Goal: Task Accomplishment & Management: Use online tool/utility

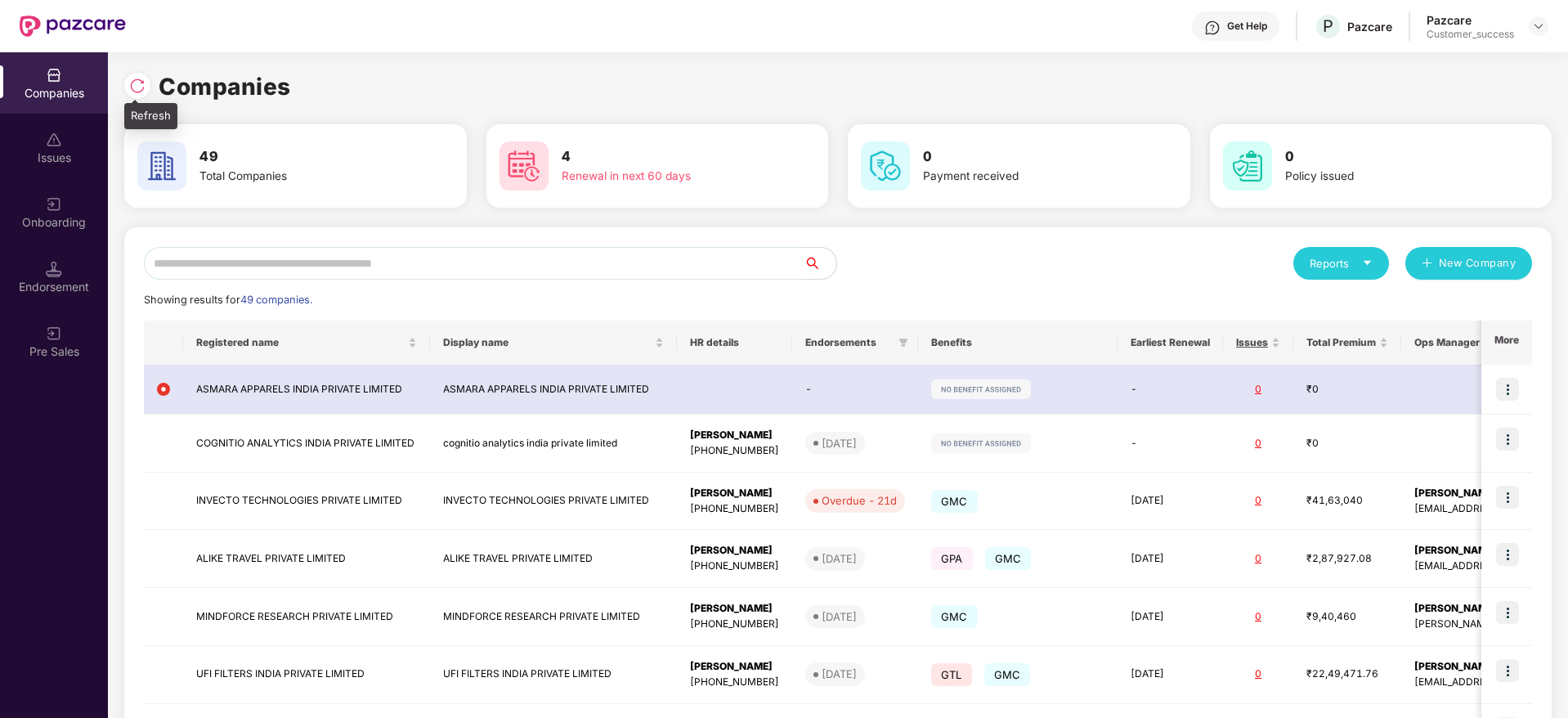
click at [140, 84] on img at bounding box center [138, 86] width 17 height 17
click at [35, 211] on div "Onboarding" at bounding box center [54, 212] width 108 height 62
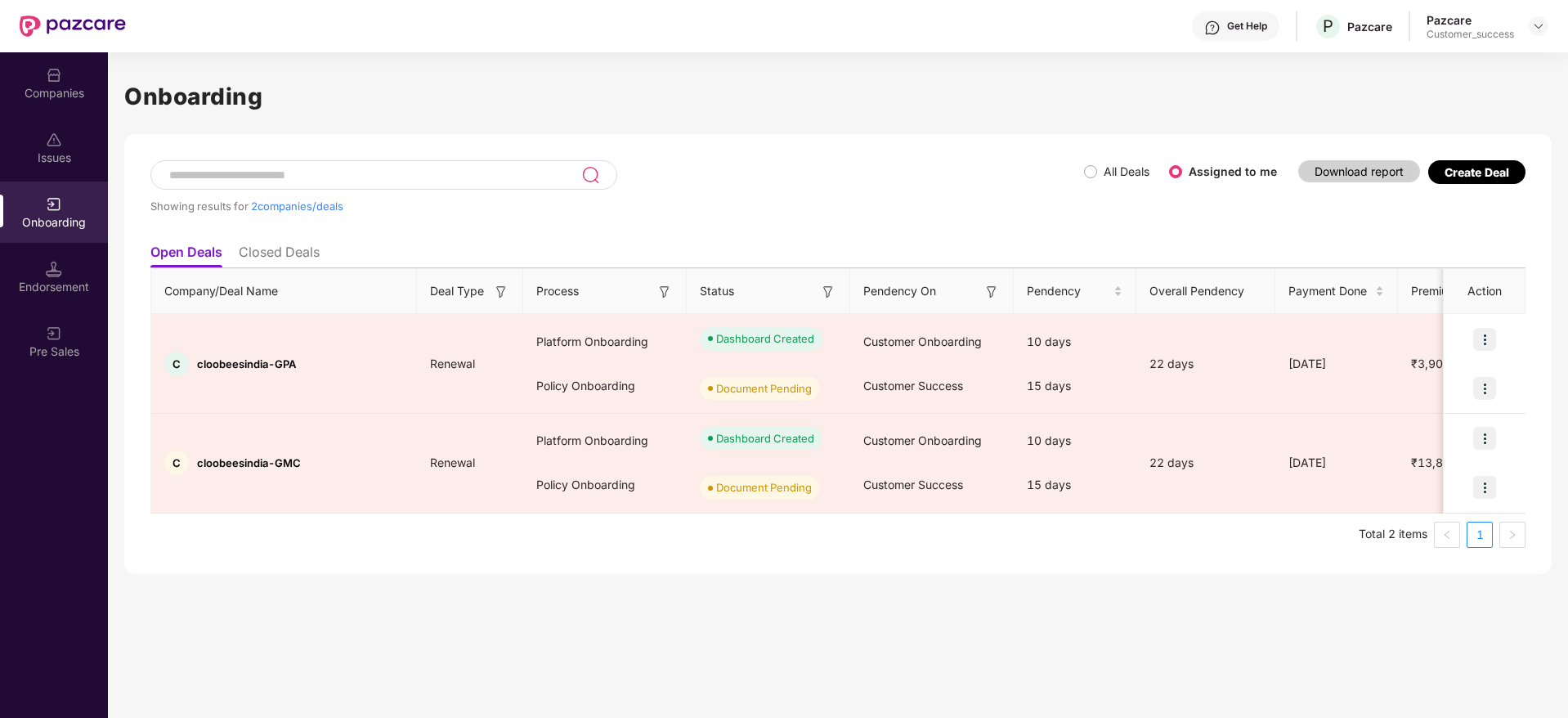
click at [271, 639] on div "Onboarding Showing results for 2 companies/deals All Deals Assigned to me Downl…" at bounding box center [838, 385] width 1461 height 666
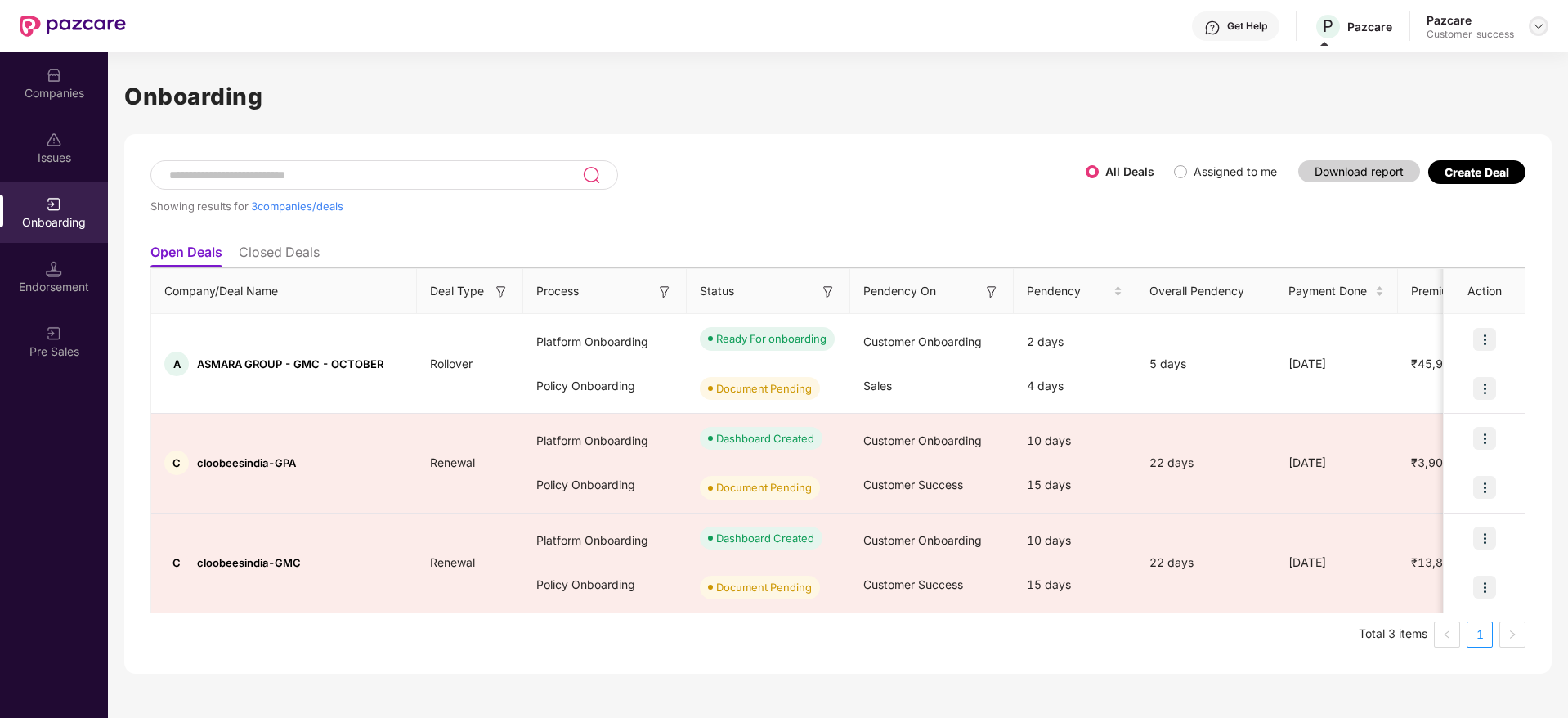
click at [1536, 27] on img at bounding box center [1539, 26] width 13 height 13
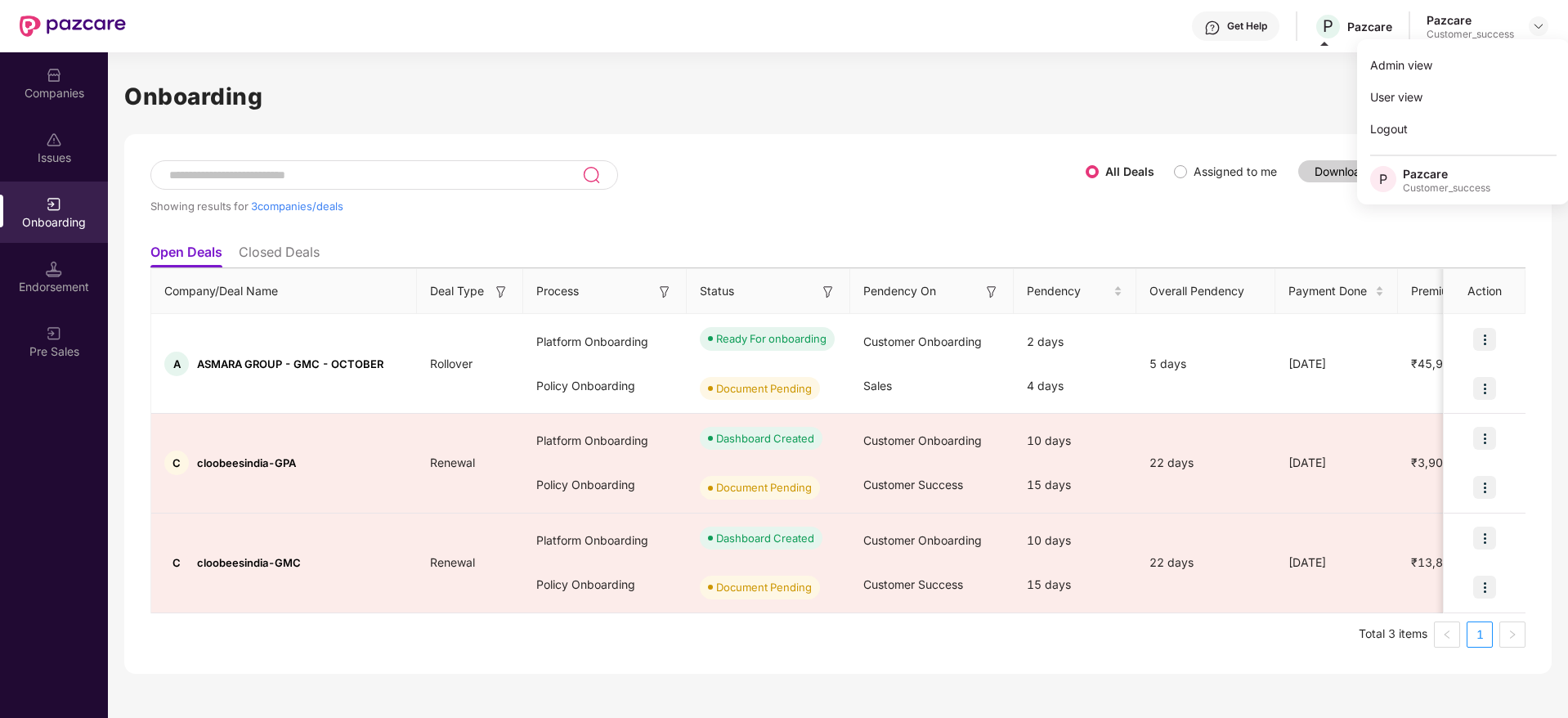
click at [1137, 99] on h1 "Onboarding" at bounding box center [837, 95] width 1428 height 36
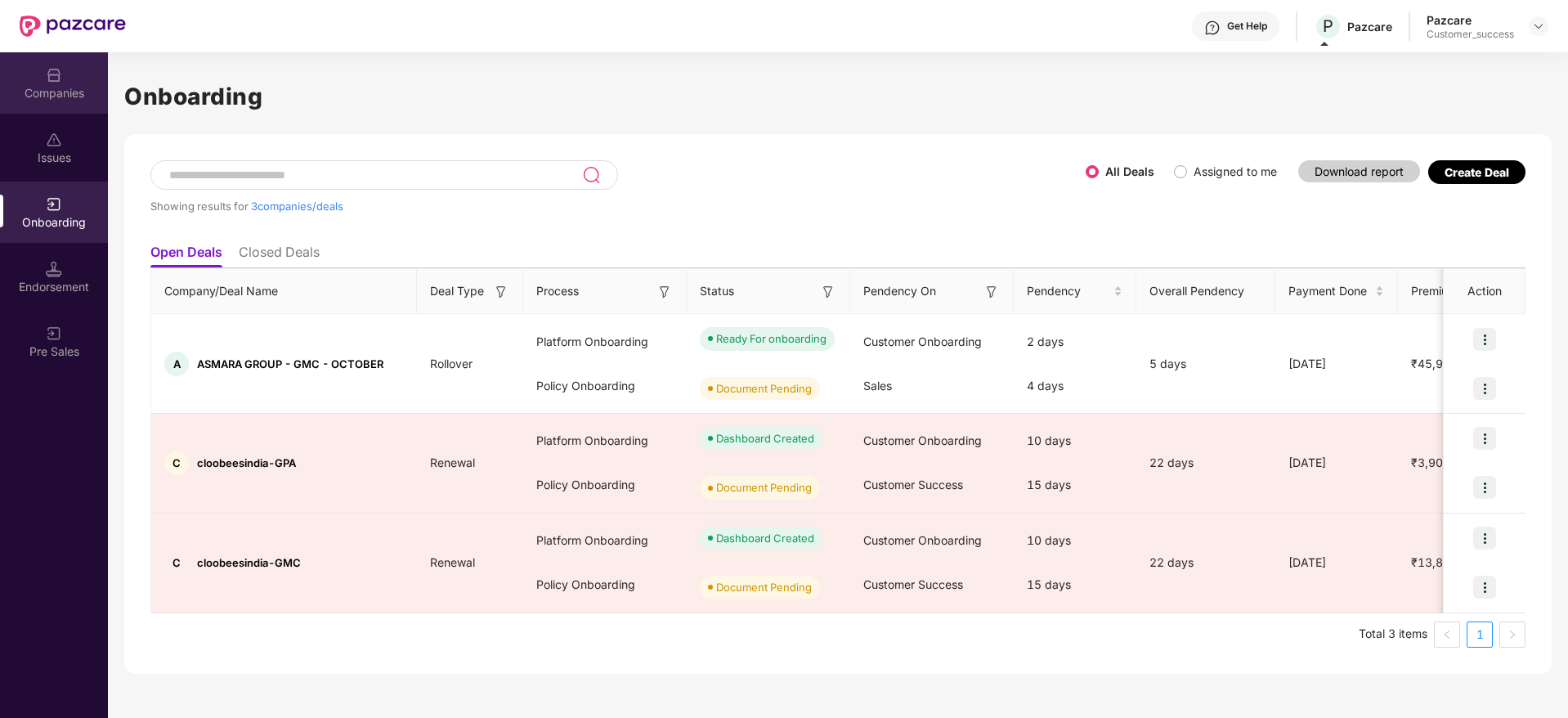
click at [68, 78] on div "Companies" at bounding box center [54, 83] width 108 height 62
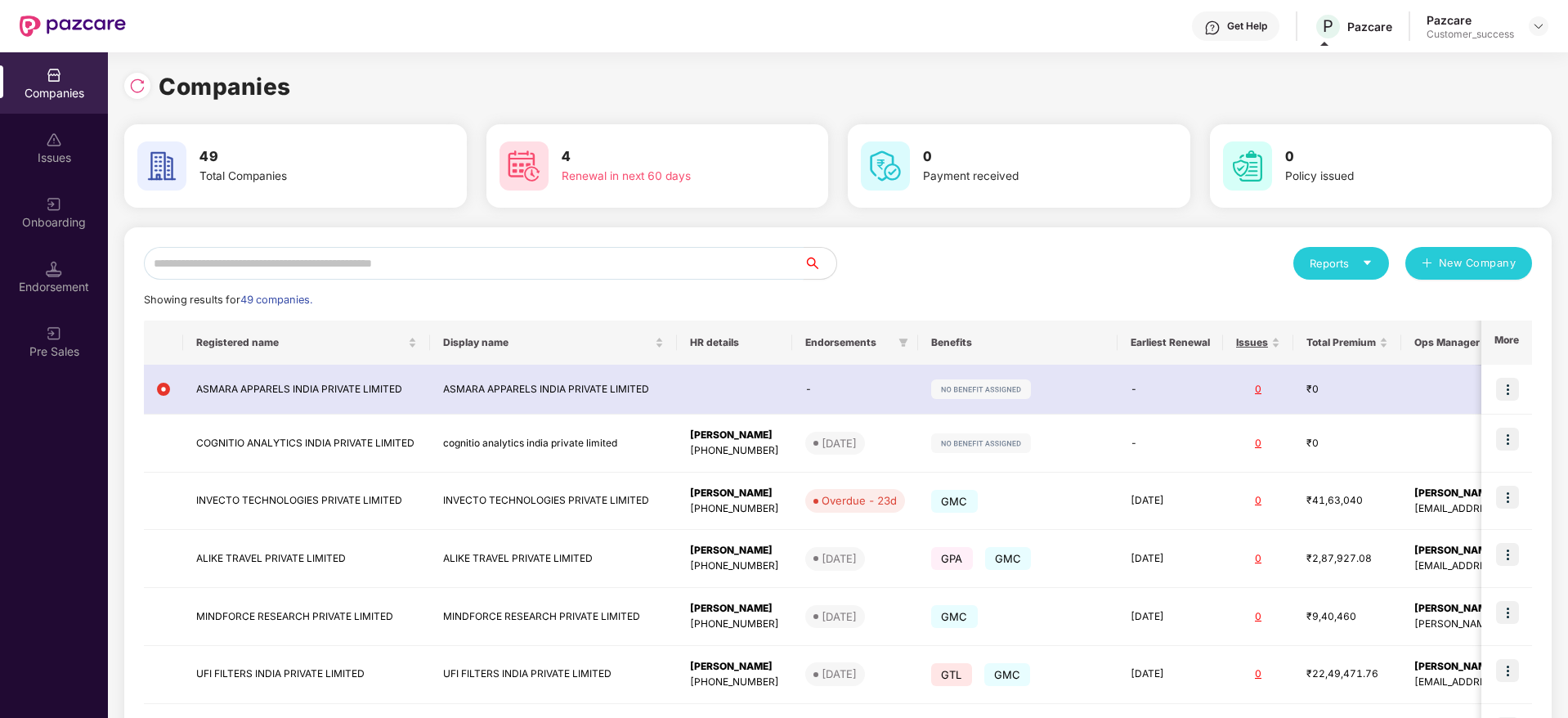
click at [289, 258] on input "text" at bounding box center [474, 264] width 660 height 33
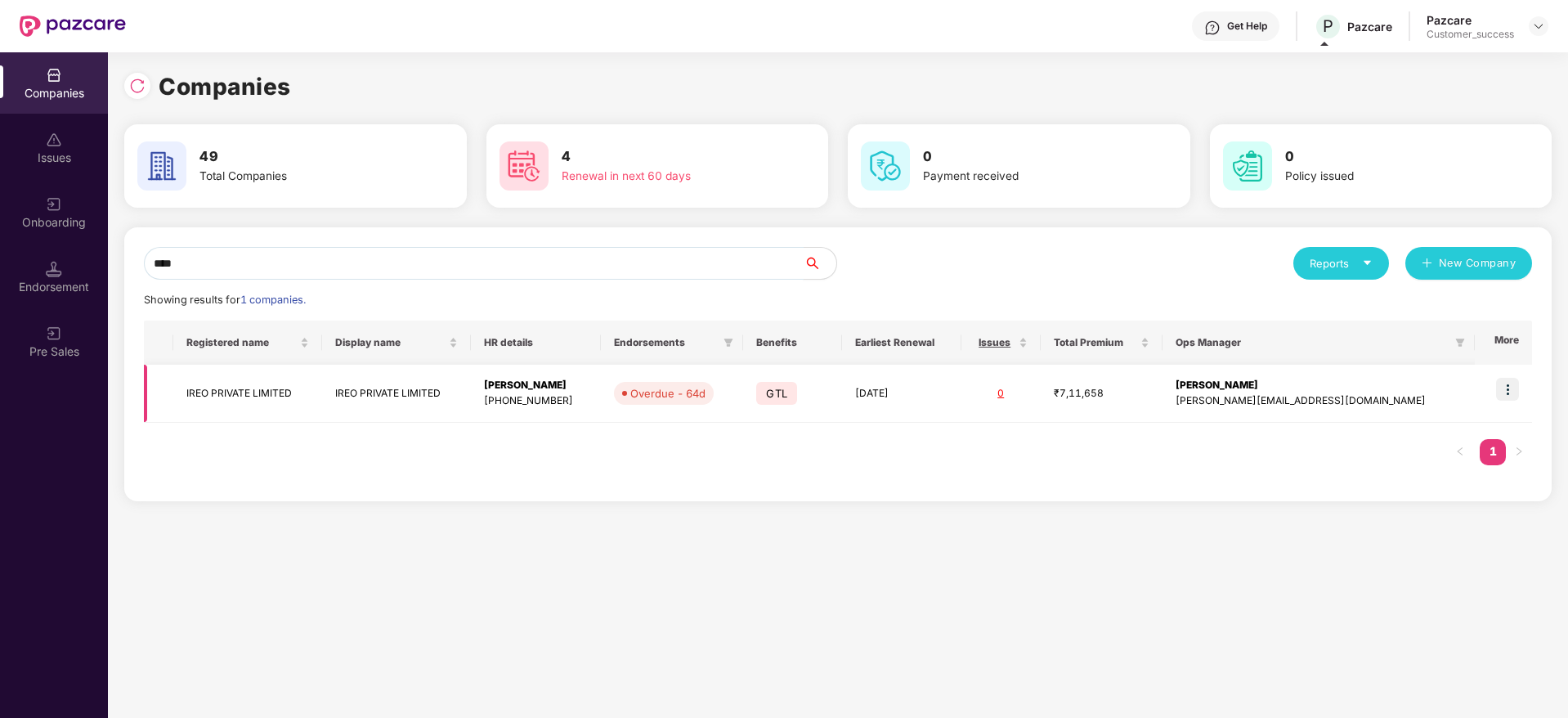
type input "****"
click at [1509, 387] on img at bounding box center [1507, 388] width 23 height 23
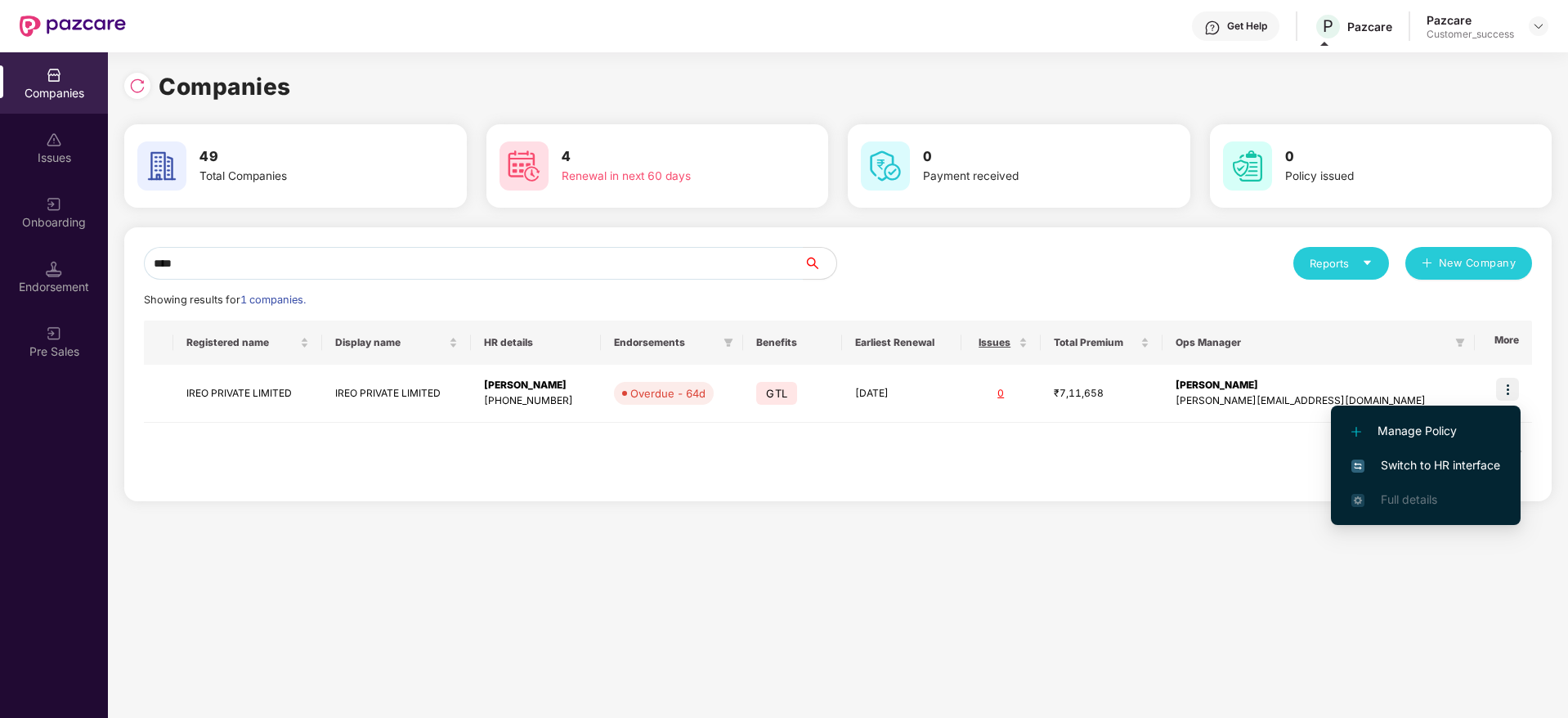
click at [1445, 467] on span "Switch to HR interface" at bounding box center [1426, 466] width 149 height 18
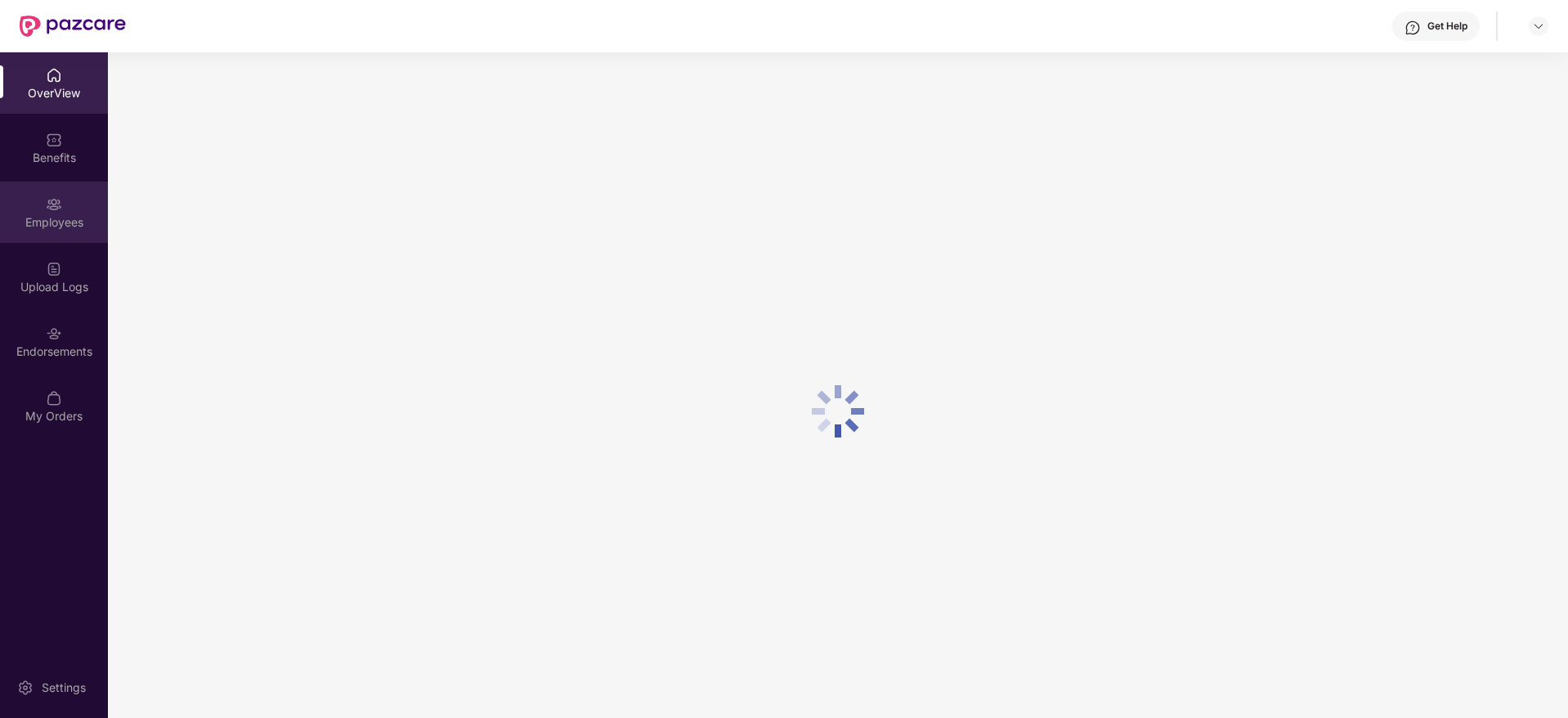
click at [57, 219] on div "Employees" at bounding box center [54, 222] width 108 height 17
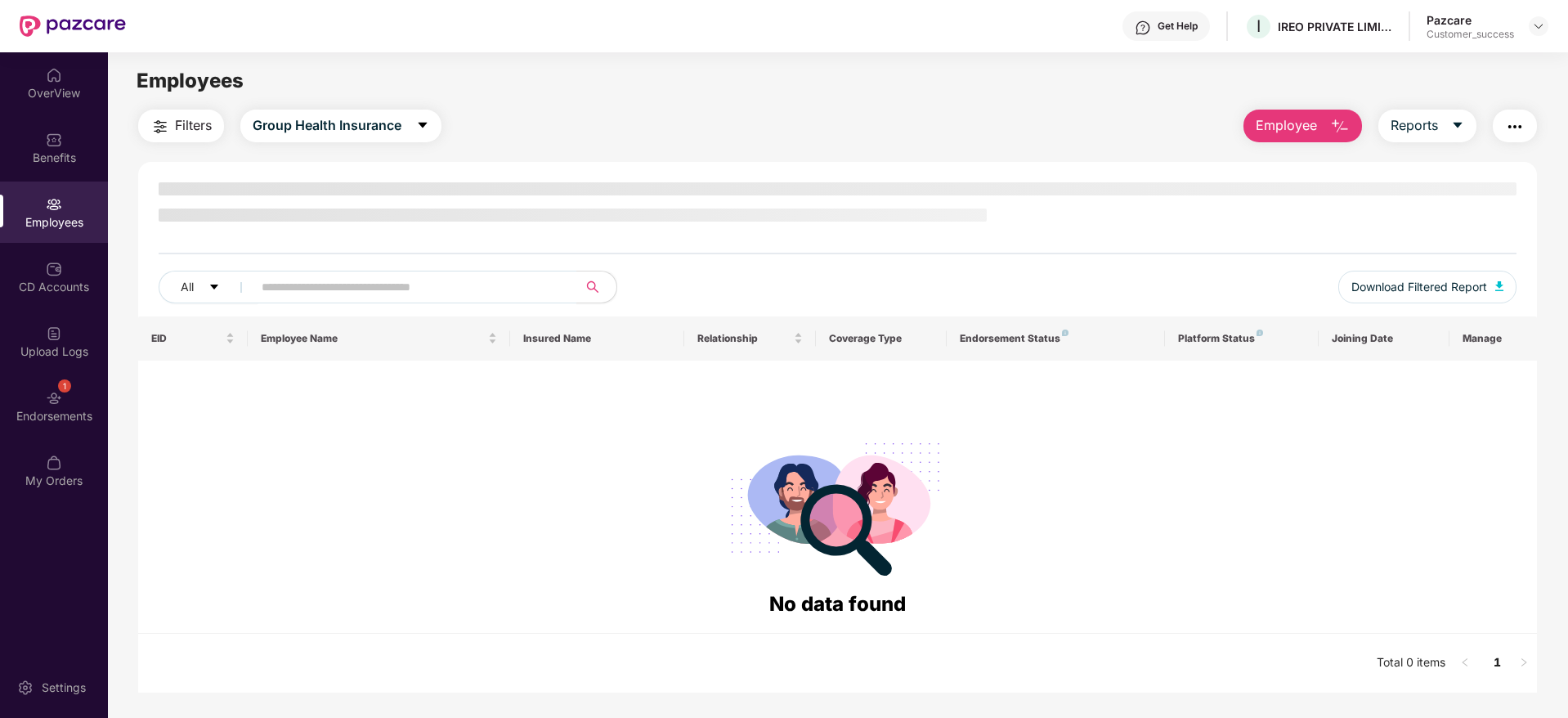
click at [57, 219] on div "Employees" at bounding box center [54, 222] width 108 height 17
click at [50, 89] on div "OverView" at bounding box center [54, 94] width 108 height 17
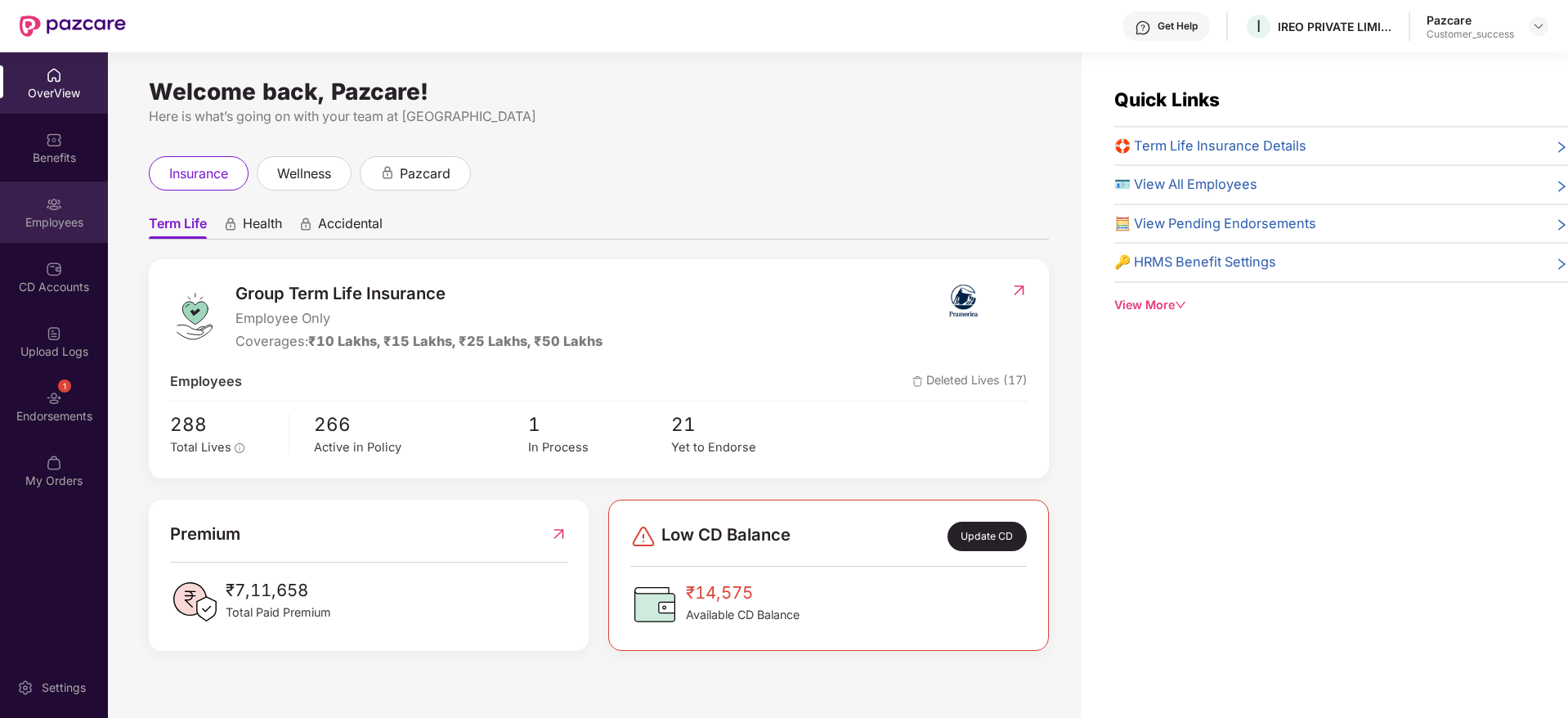
click at [62, 218] on div "Employees" at bounding box center [54, 222] width 108 height 17
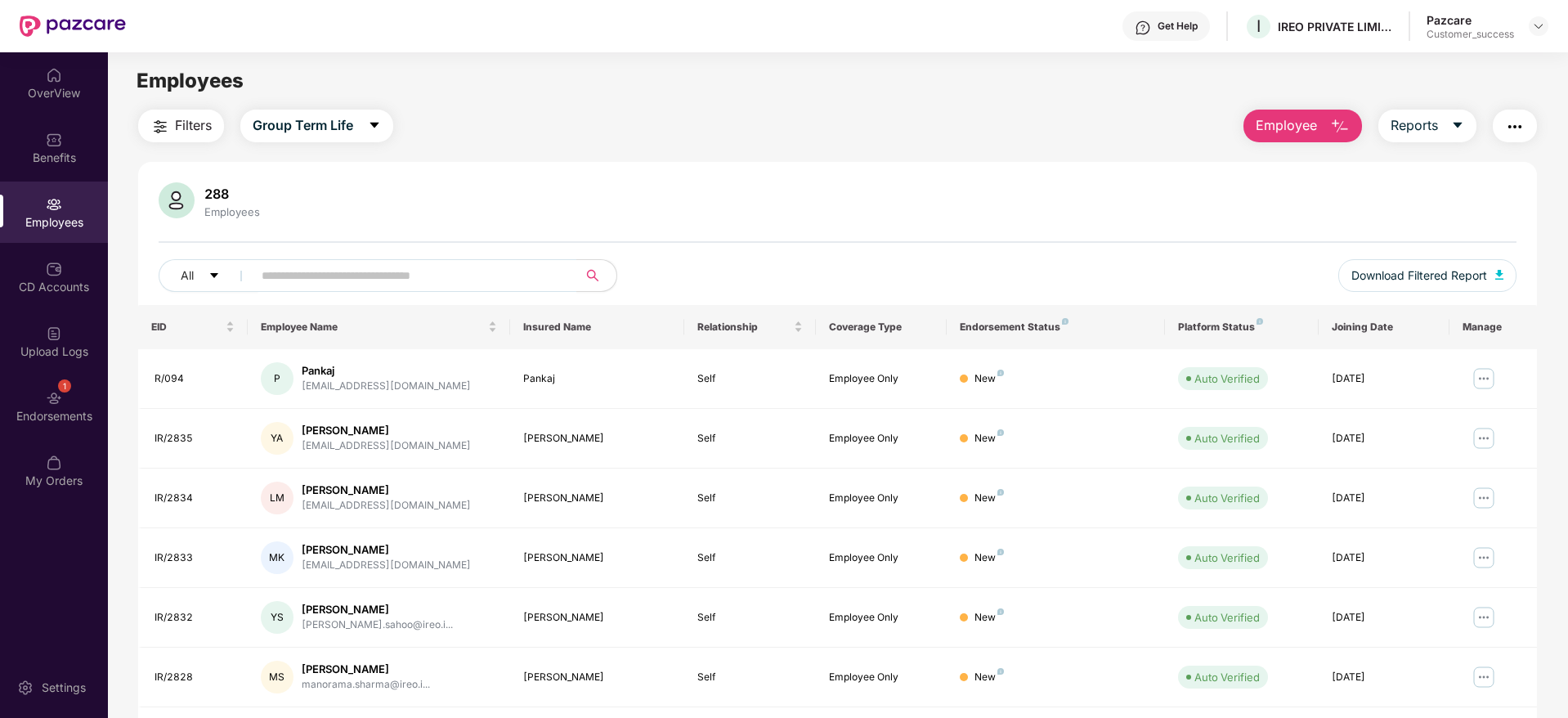
click at [161, 120] on img "button" at bounding box center [160, 126] width 19 height 19
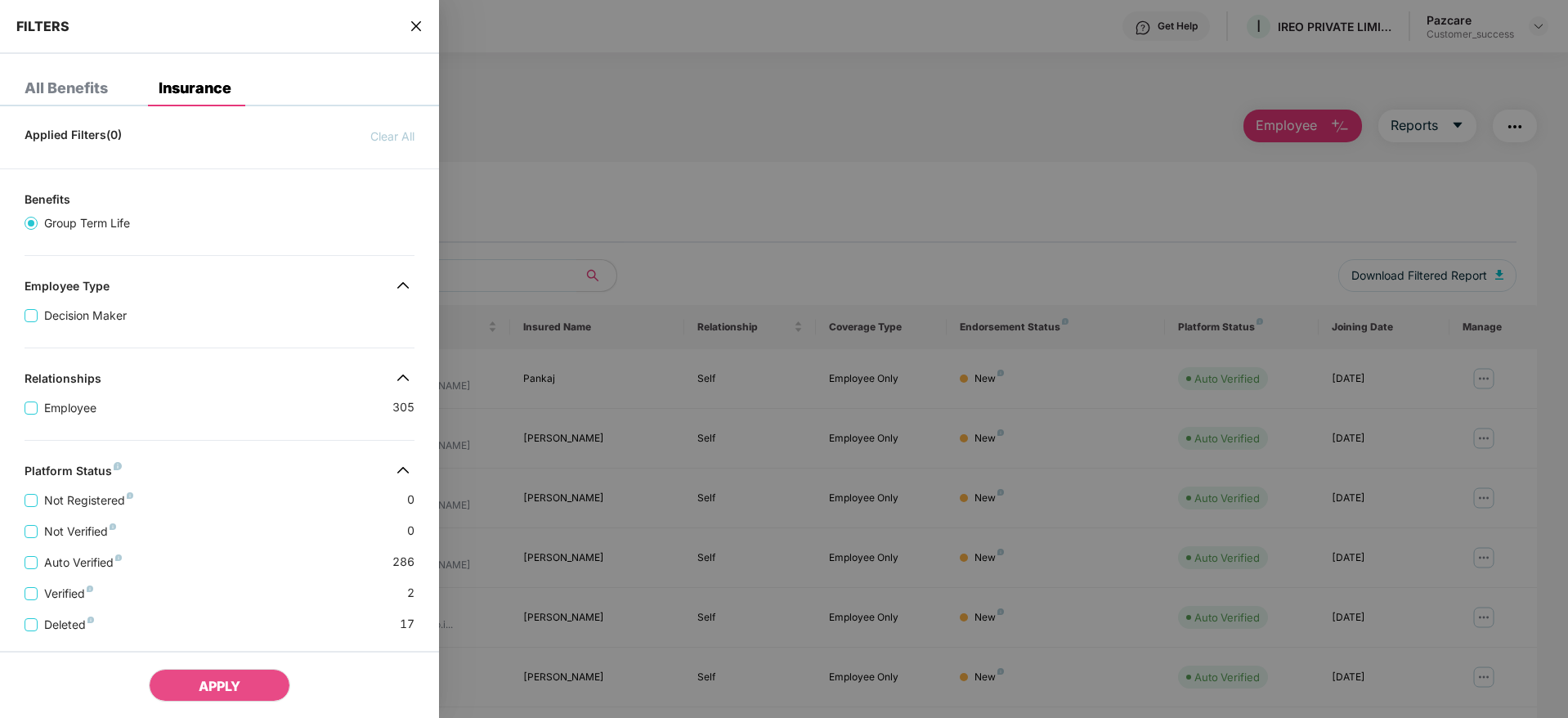
click at [219, 384] on div "Relationships" at bounding box center [219, 380] width 439 height 19
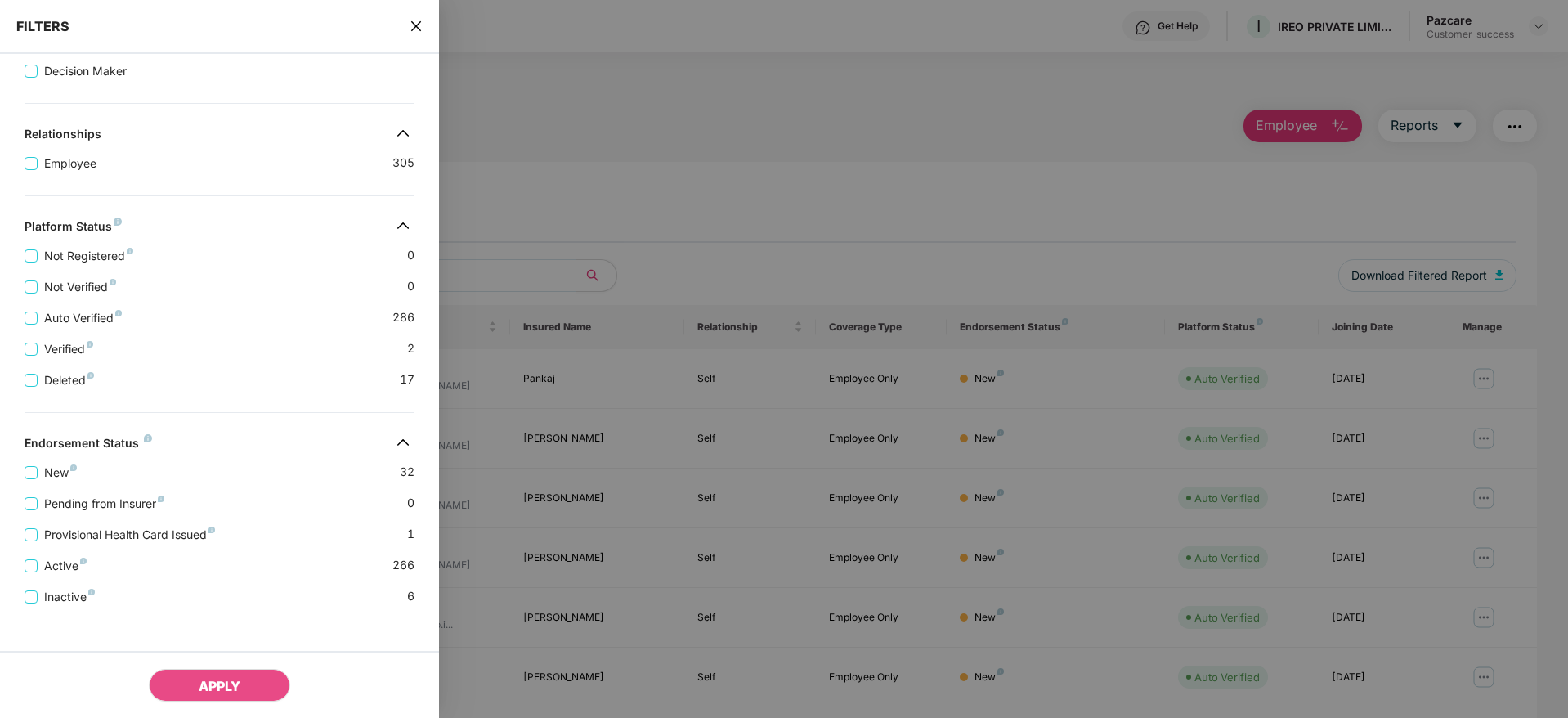
scroll to position [255, 0]
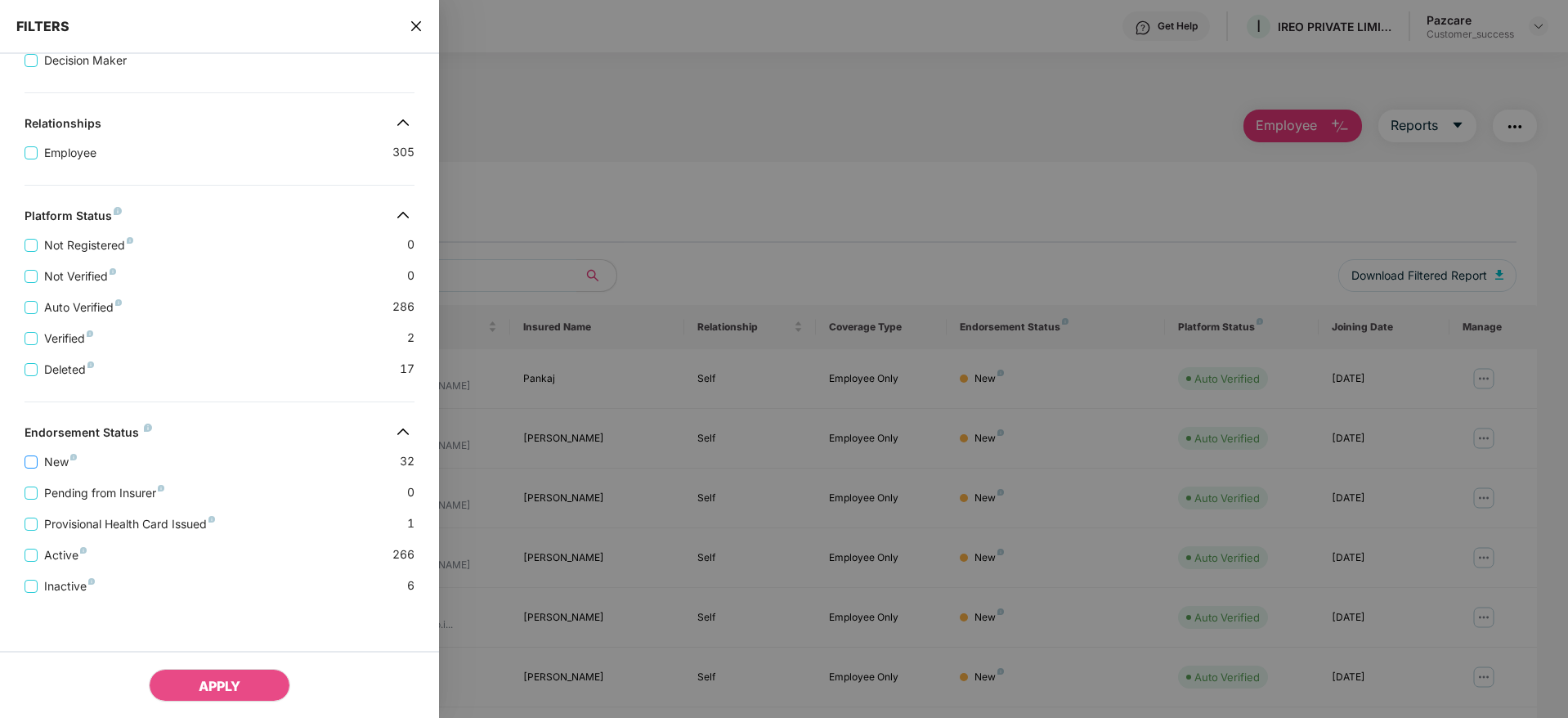
click at [52, 466] on span "New" at bounding box center [61, 462] width 46 height 18
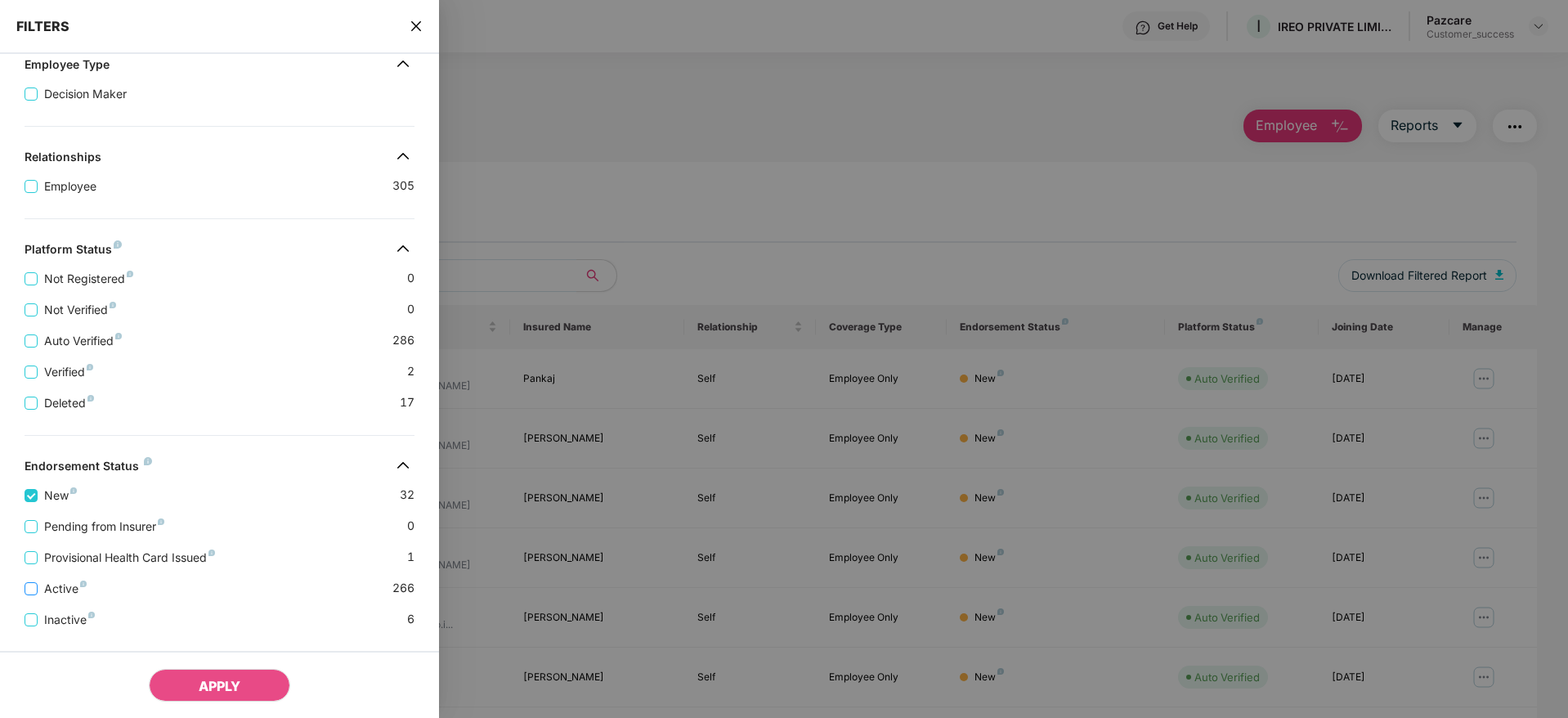
click at [70, 589] on span "Active" at bounding box center [65, 589] width 56 height 18
click at [63, 555] on span "Provisional Health Card Issued" at bounding box center [129, 558] width 184 height 18
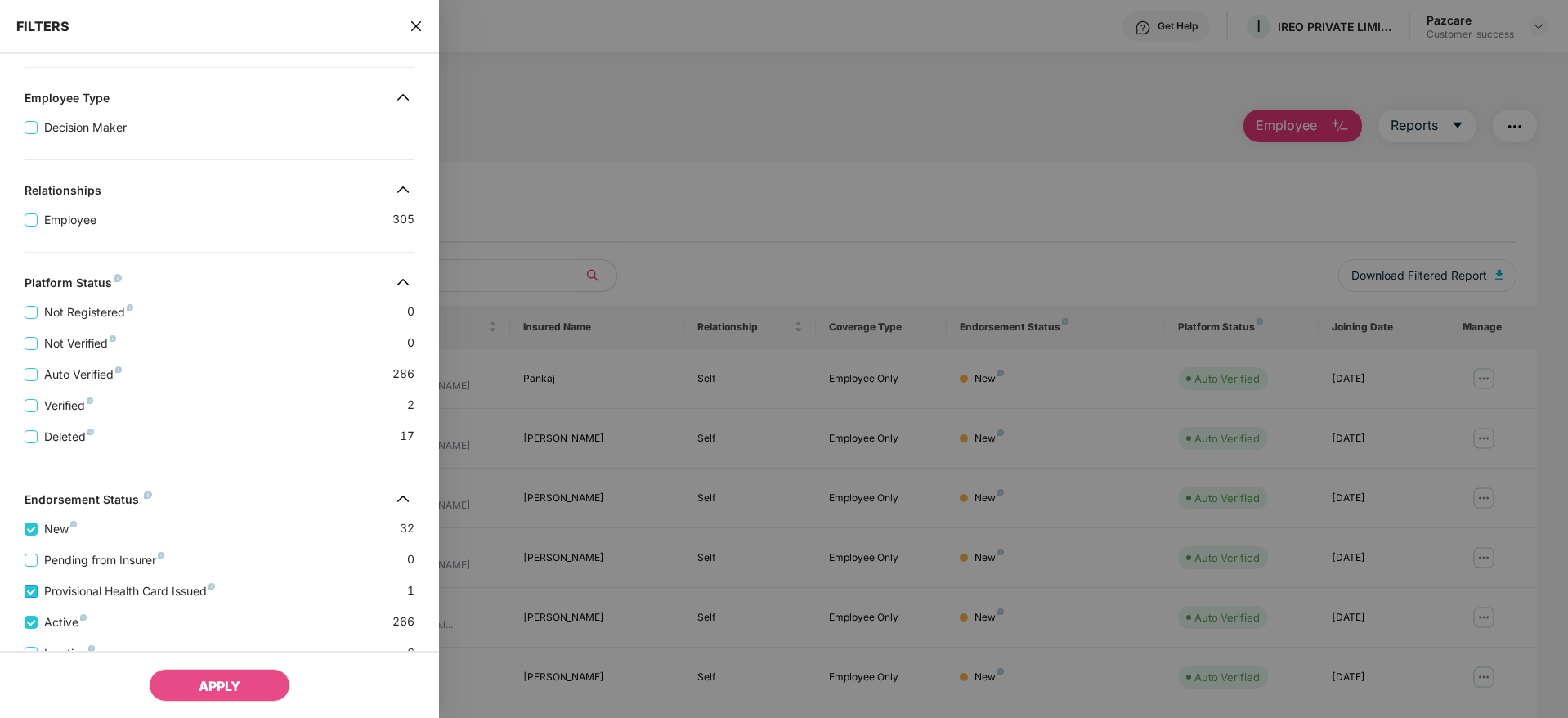
click at [50, 589] on span "Provisional Health Card Issued" at bounding box center [129, 591] width 184 height 18
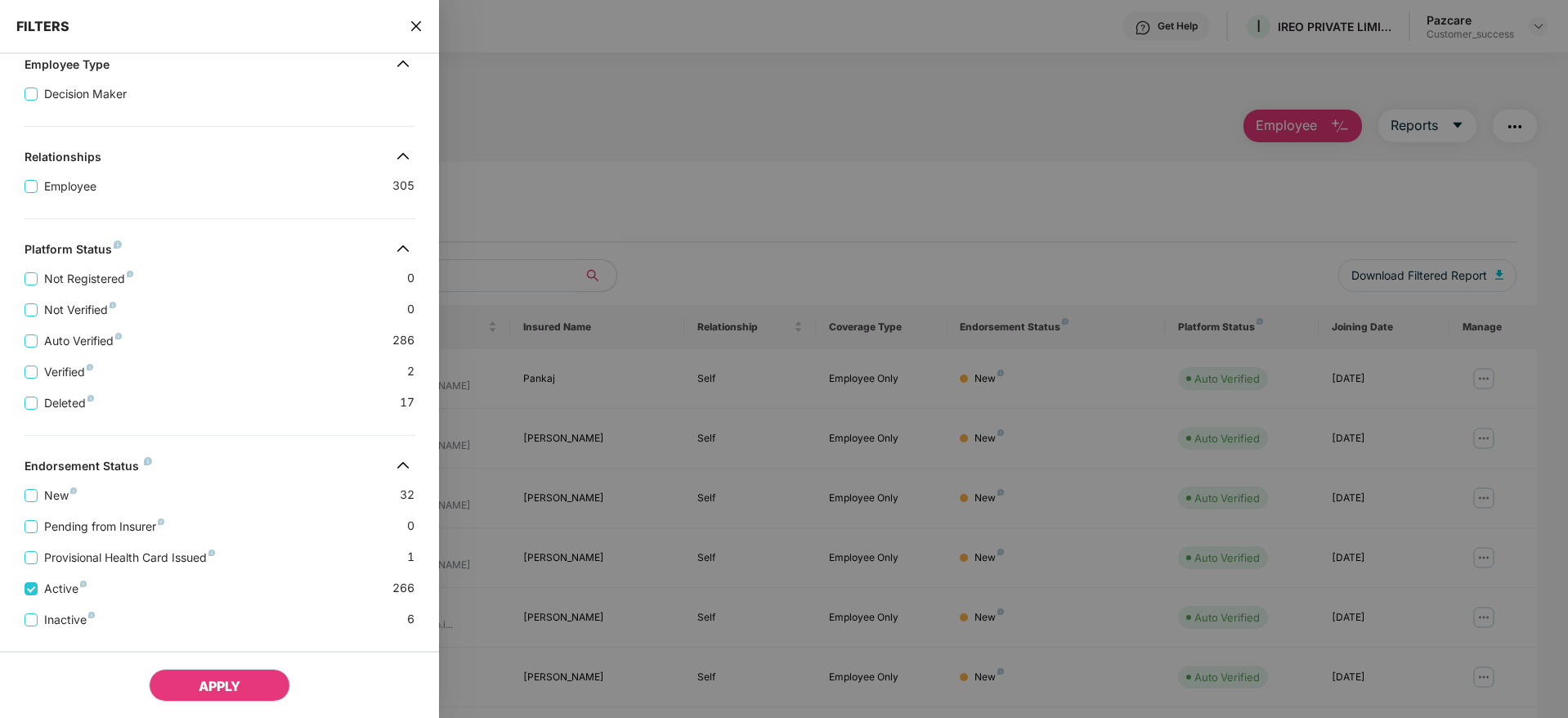
click at [204, 683] on span "APPLY" at bounding box center [218, 686] width 41 height 17
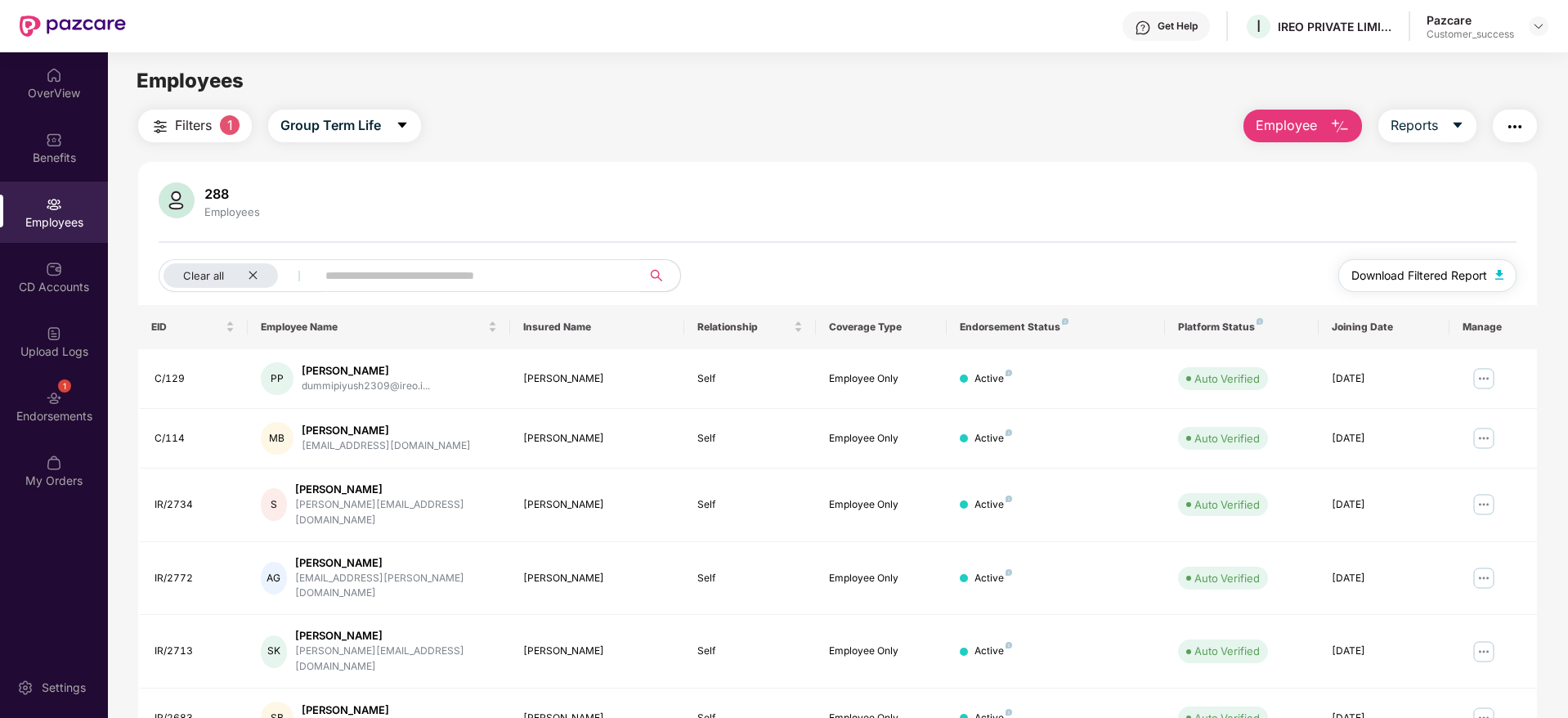
click at [1412, 280] on span "Download Filtered Report" at bounding box center [1419, 275] width 136 height 18
click at [1534, 28] on img at bounding box center [1539, 26] width 13 height 13
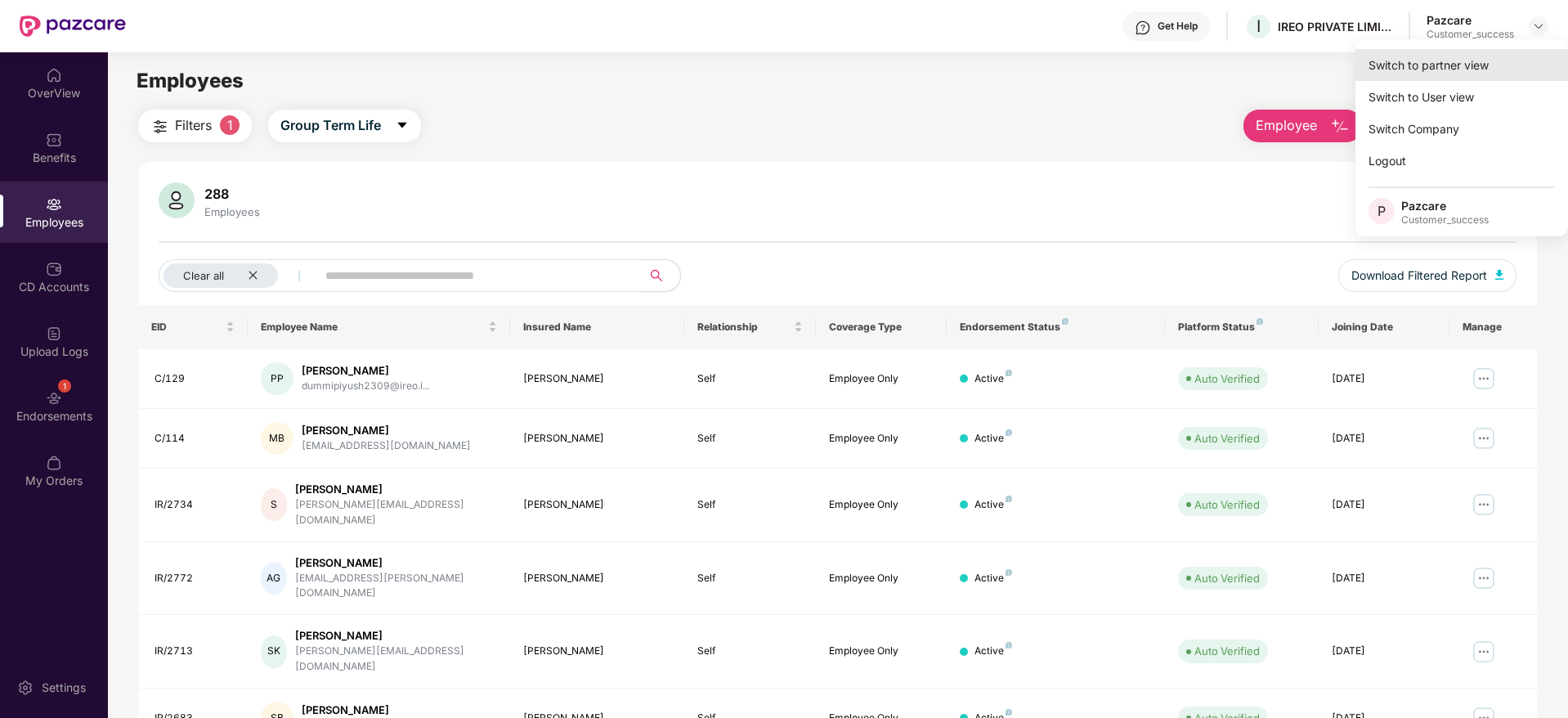
click at [1426, 75] on div "Switch to partner view" at bounding box center [1462, 64] width 213 height 32
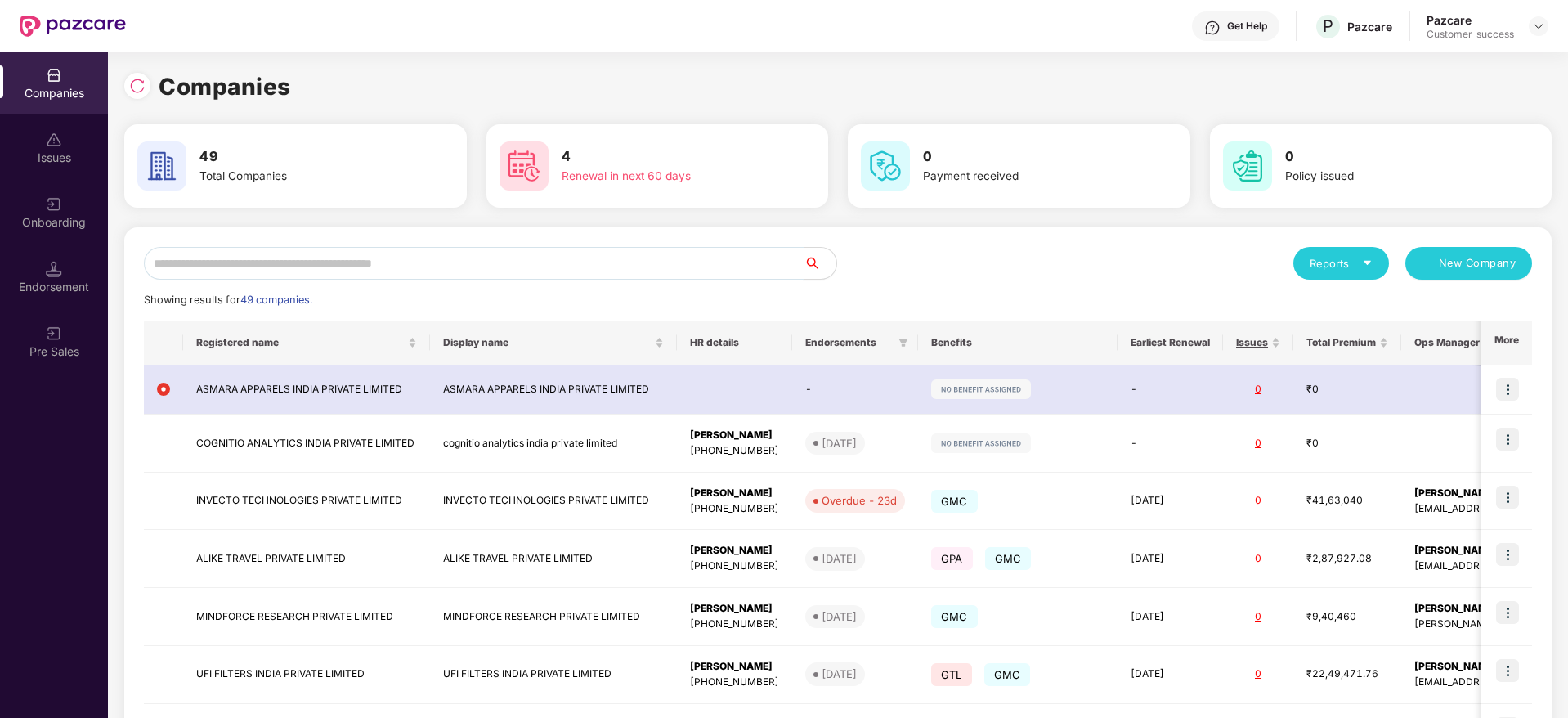
click at [321, 277] on input "text" at bounding box center [474, 264] width 660 height 33
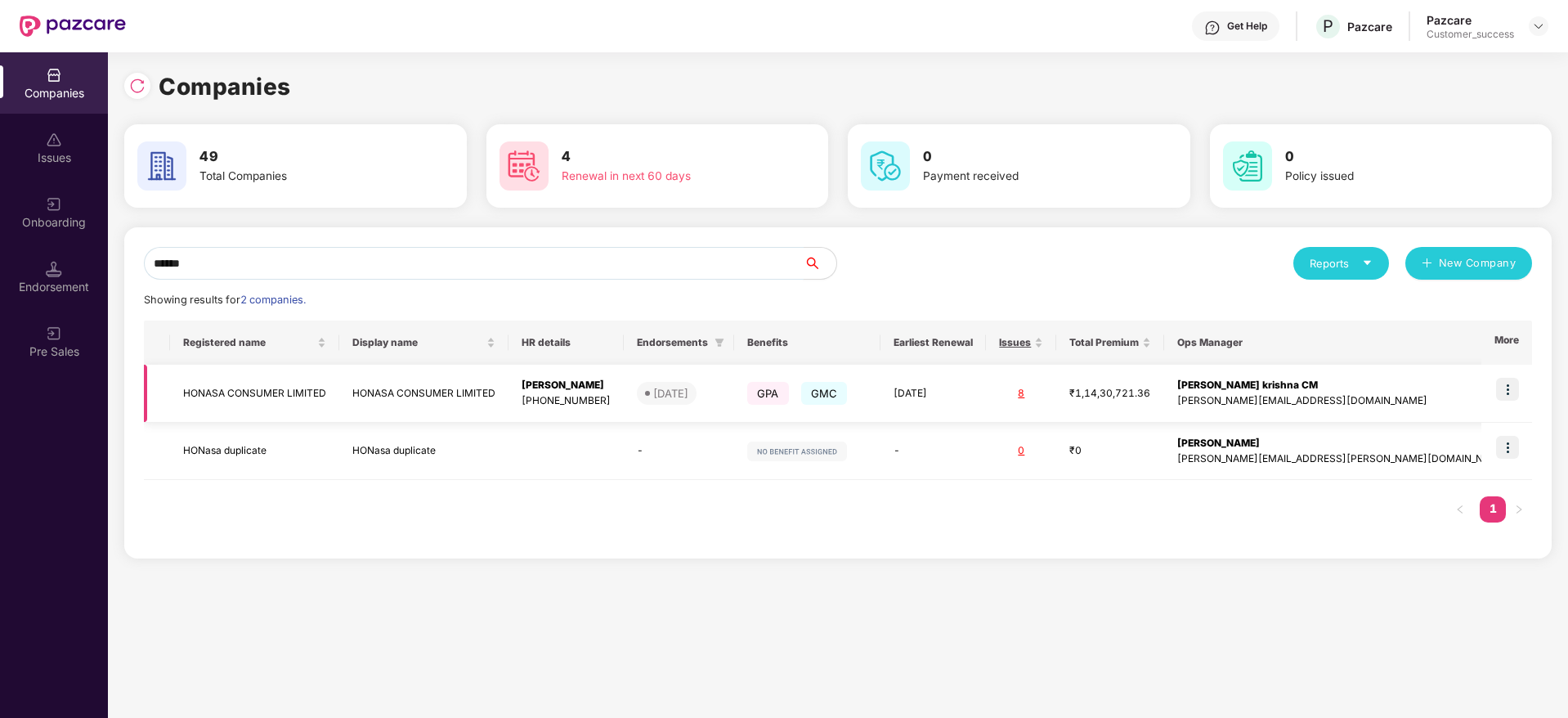
type input "******"
click at [1506, 392] on img at bounding box center [1507, 388] width 23 height 23
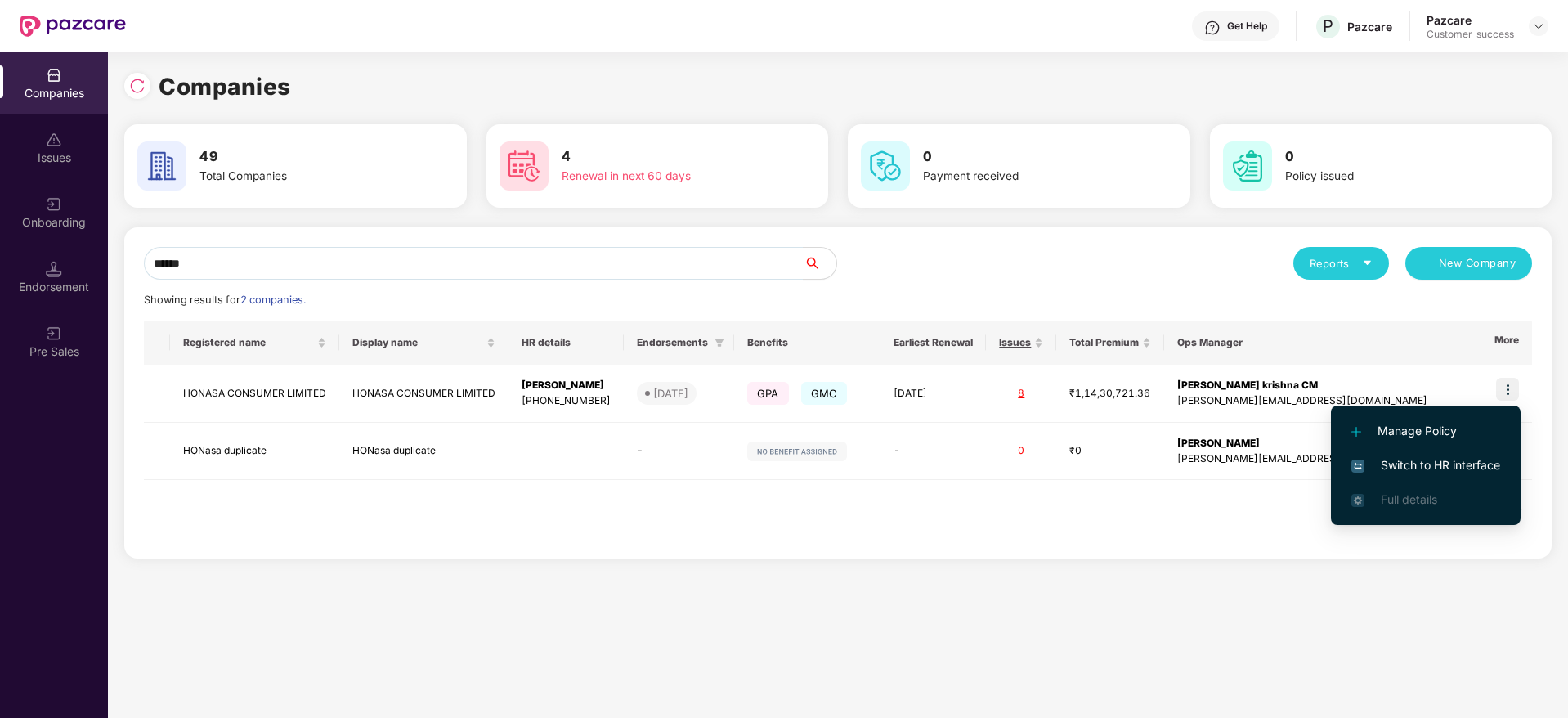
click at [1407, 466] on span "Switch to HR interface" at bounding box center [1426, 466] width 149 height 18
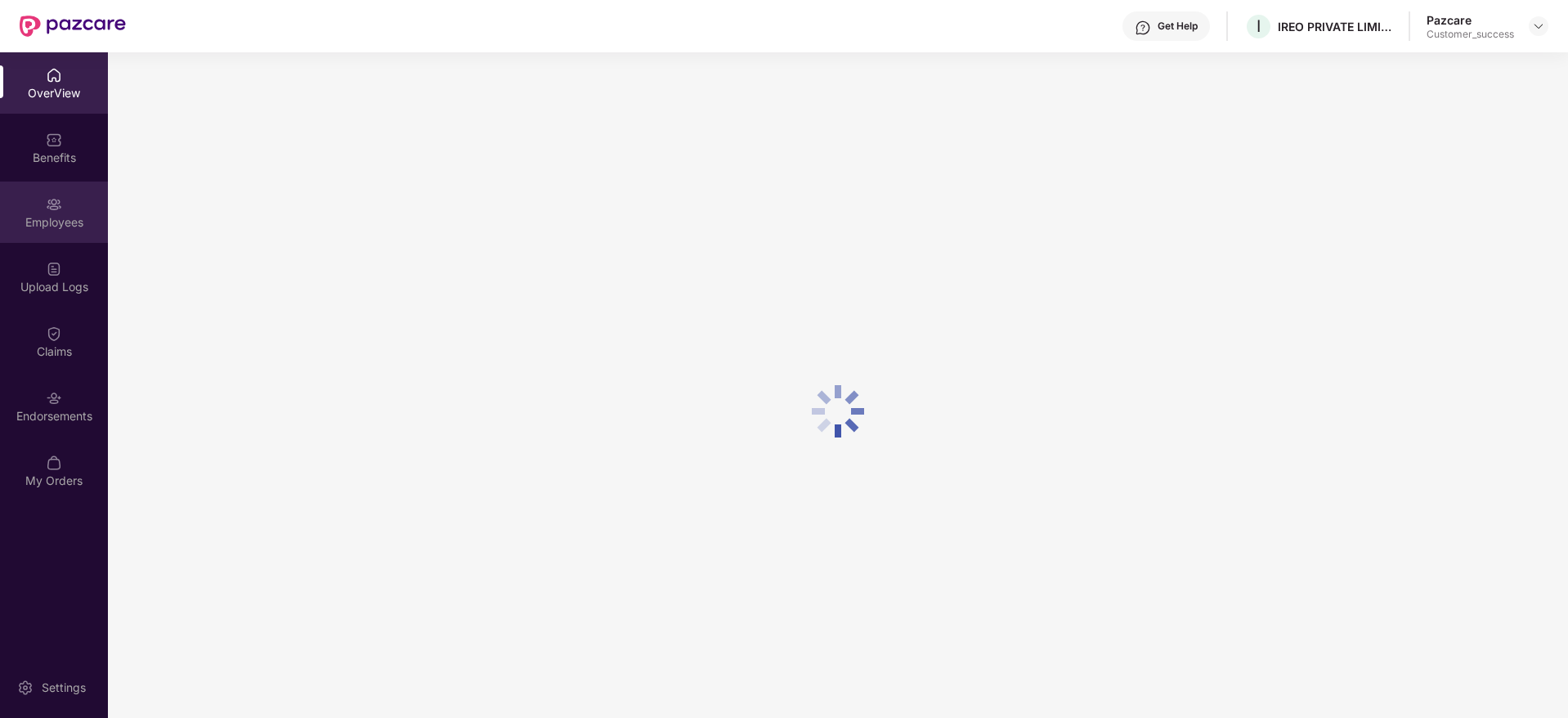
click at [50, 225] on div "Employees" at bounding box center [54, 222] width 108 height 17
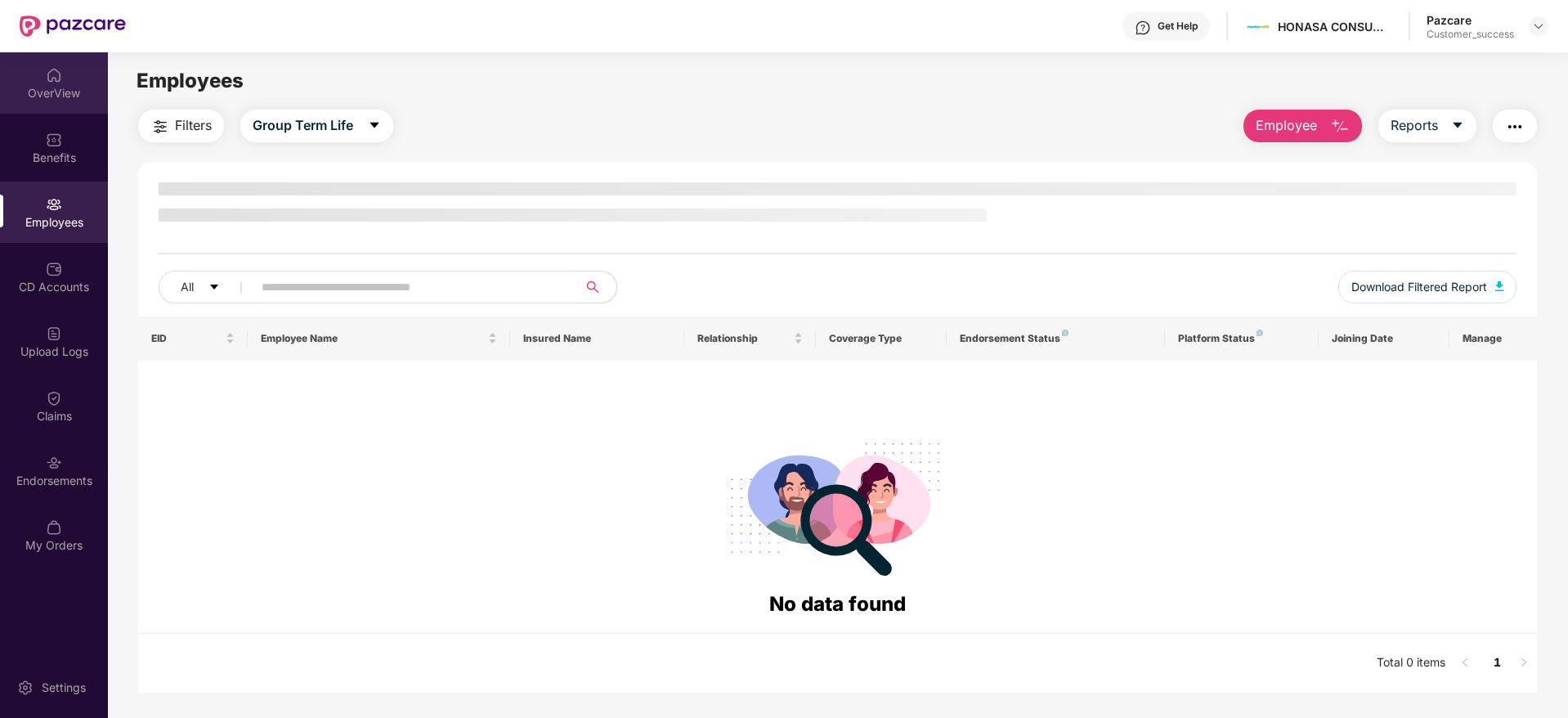
click at [56, 86] on div "OverView" at bounding box center [54, 94] width 108 height 17
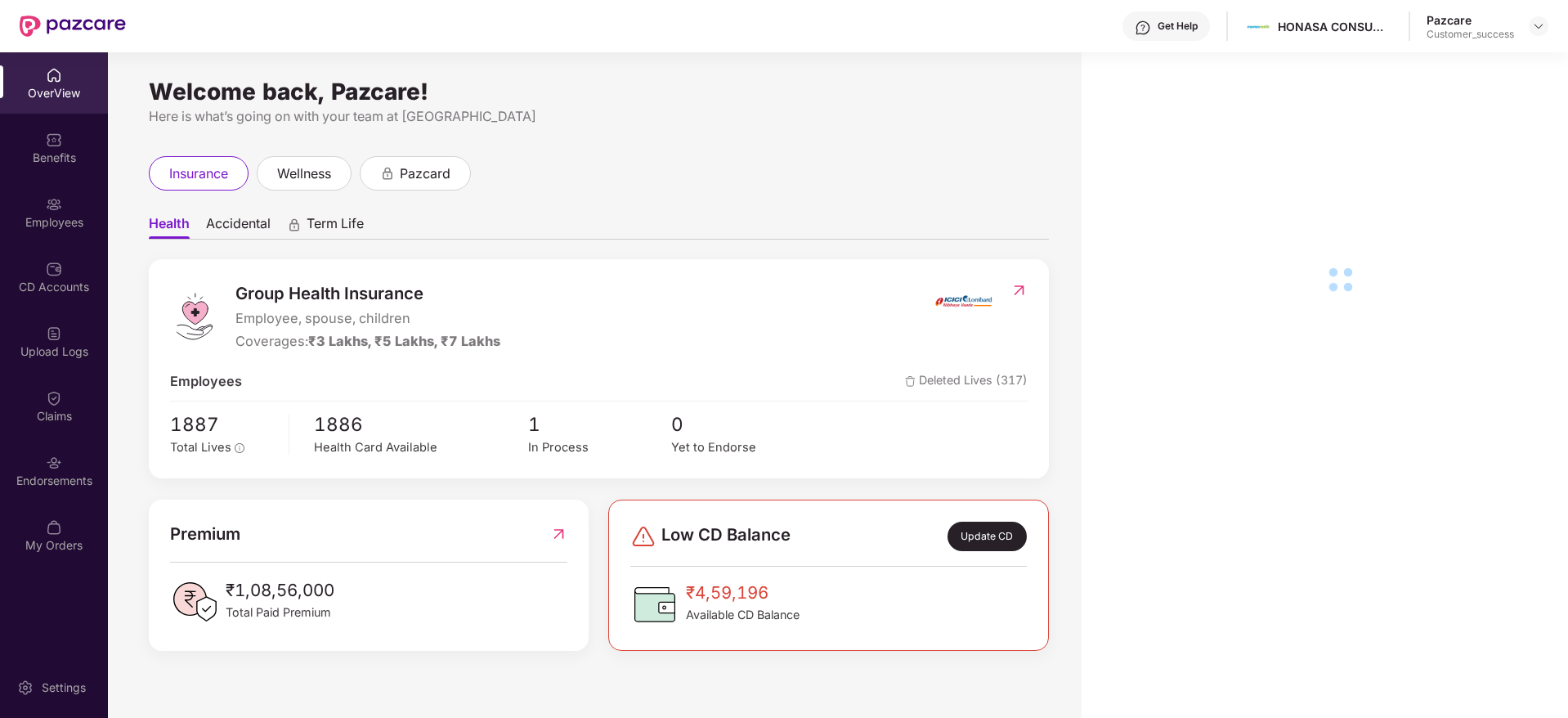
click at [63, 215] on div "Employees" at bounding box center [54, 222] width 108 height 17
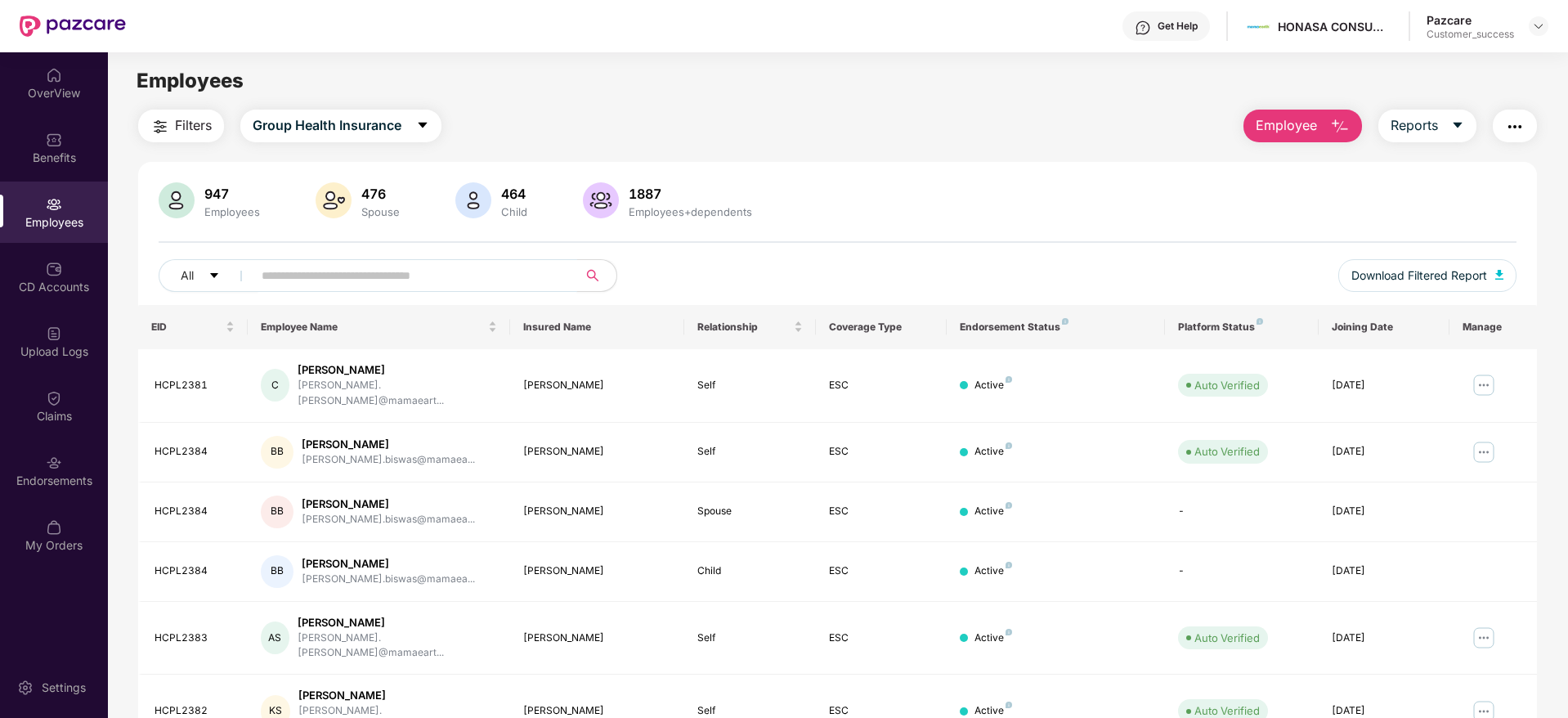
click at [452, 281] on input "text" at bounding box center [409, 275] width 294 height 25
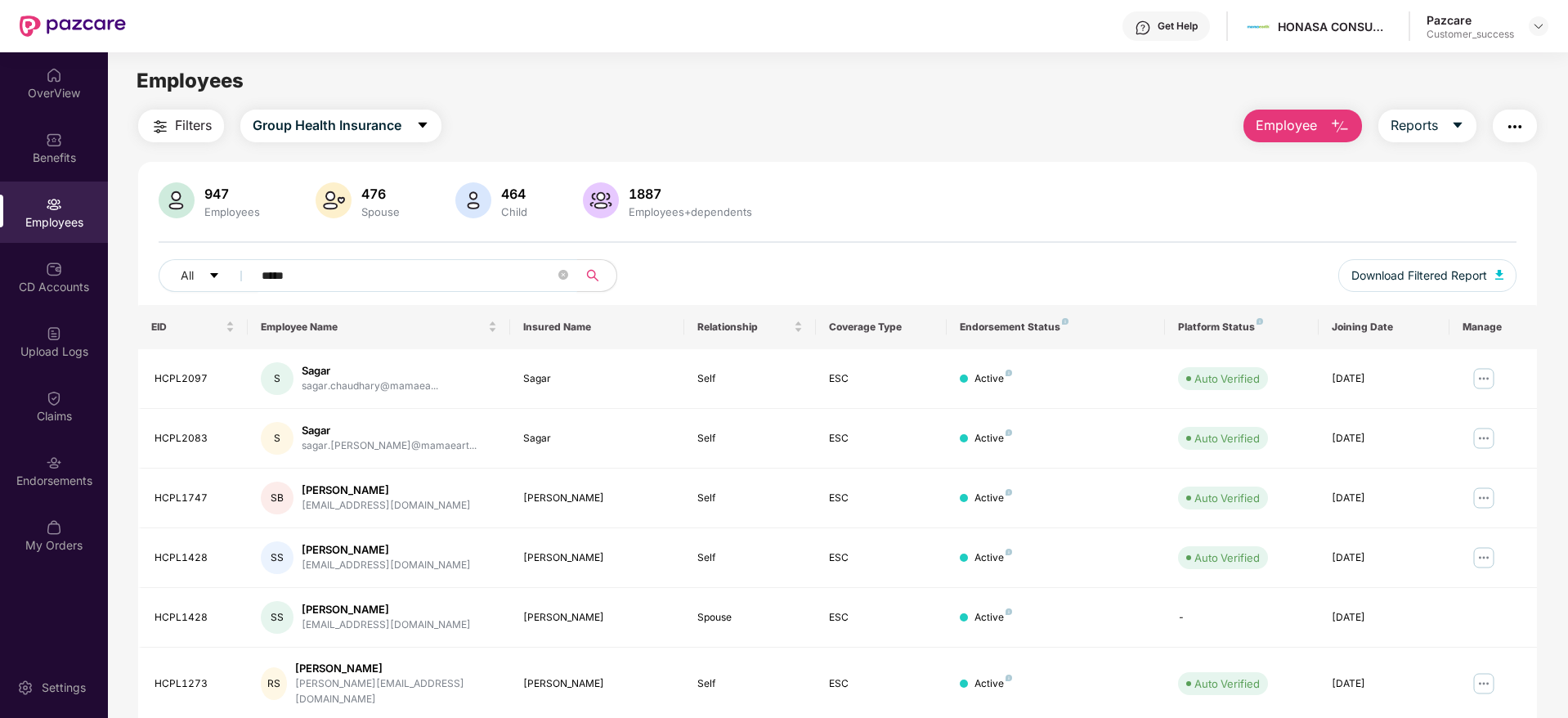
type input "*****"
click at [837, 256] on div "947 Employees 476 Spouse 464 Child 1887 Employees+dependents All ***** Download…" at bounding box center [838, 244] width 1399 height 123
